Goal: Transaction & Acquisition: Purchase product/service

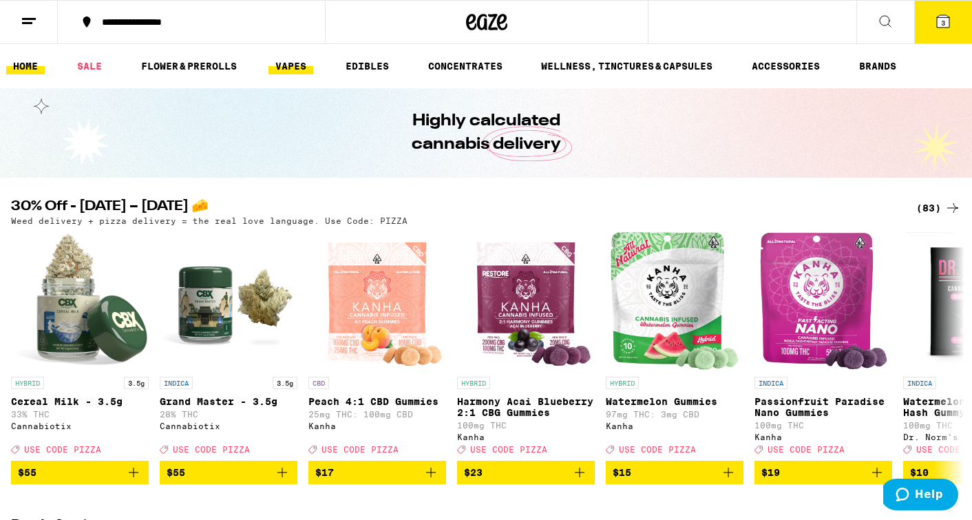
click at [294, 59] on link "VAPES" at bounding box center [290, 66] width 45 height 17
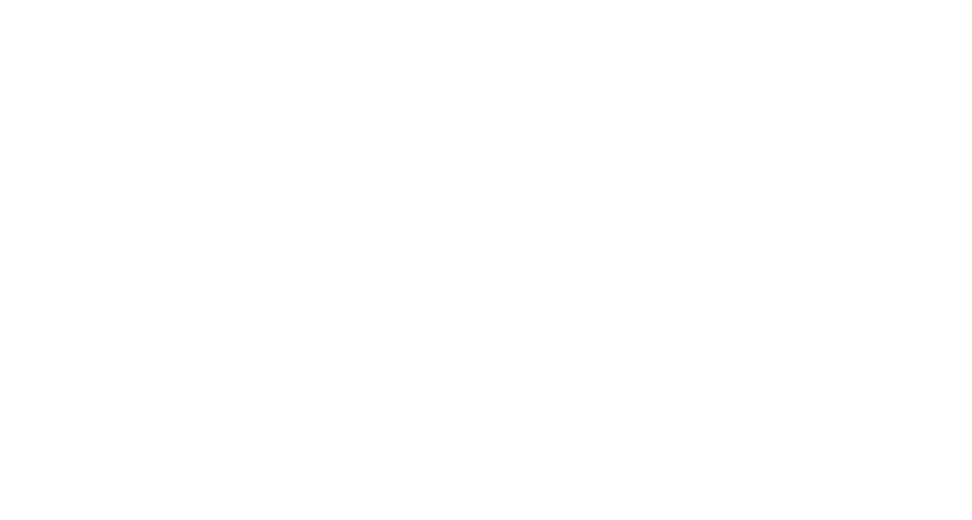
scroll to position [0, 3820]
click at [65, 240] on img "Open page for Strawberry Beltz AIO - 1g from Tempo" at bounding box center [65, 300] width 0 height 120
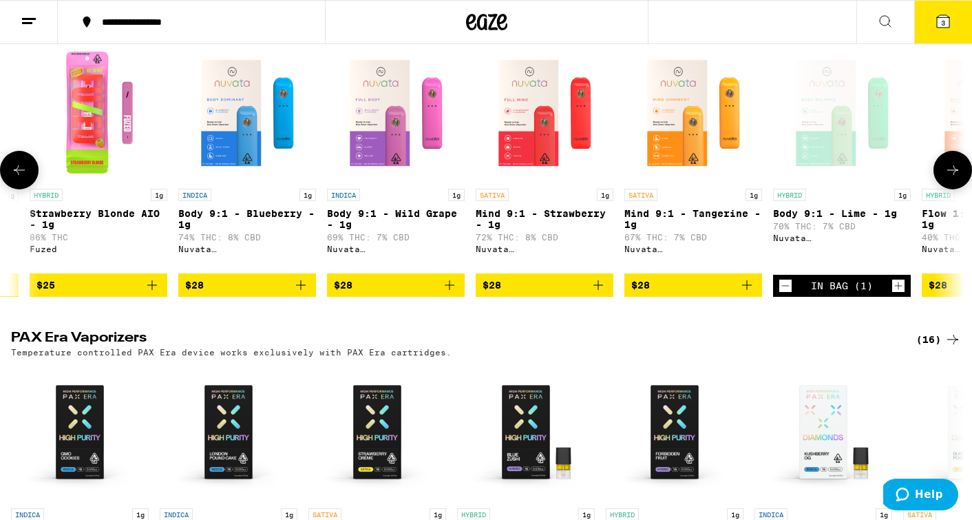
scroll to position [0, 556]
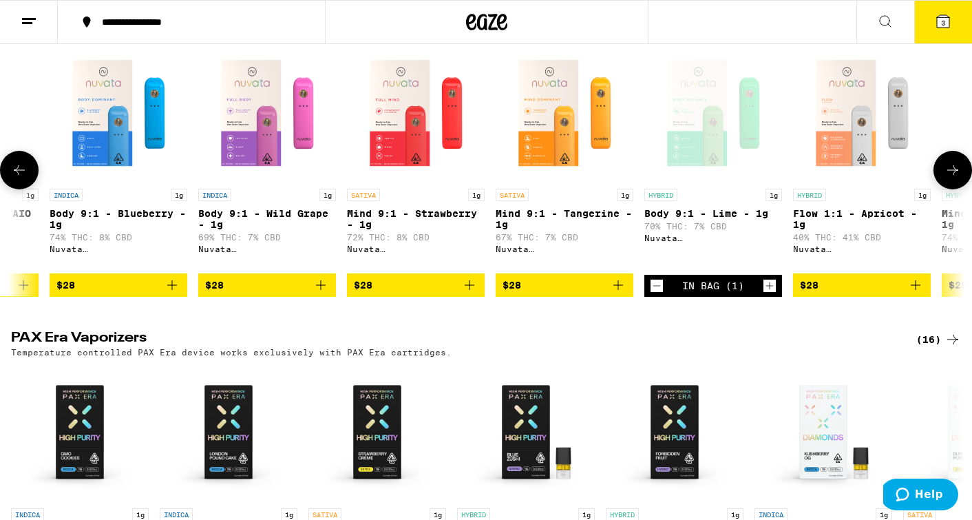
click at [412, 166] on img "Open page for Mind 9:1 - Strawberry - 1g from Nuvata (CA)" at bounding box center [416, 113] width 138 height 138
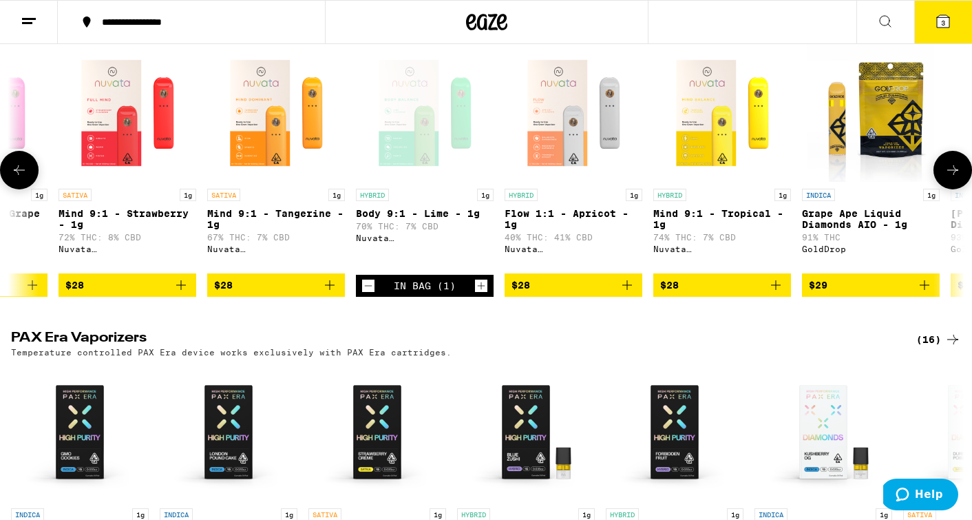
scroll to position [0, 856]
